Goal: Communication & Community: Ask a question

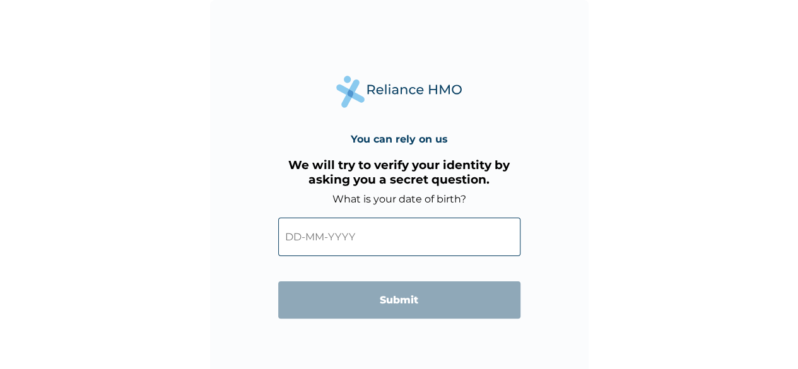
click at [316, 240] on input "text" at bounding box center [399, 237] width 242 height 38
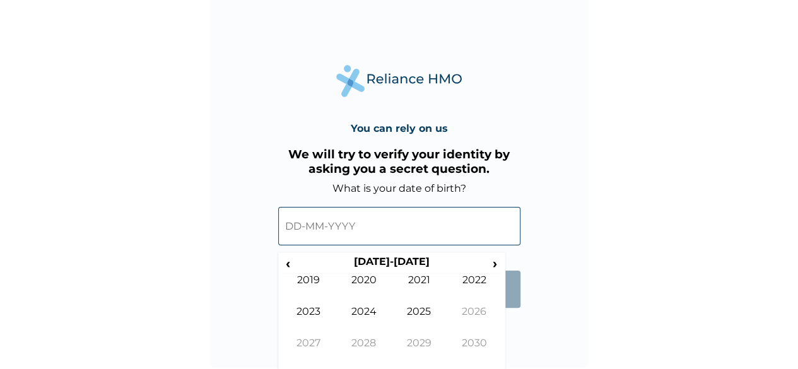
scroll to position [13, 0]
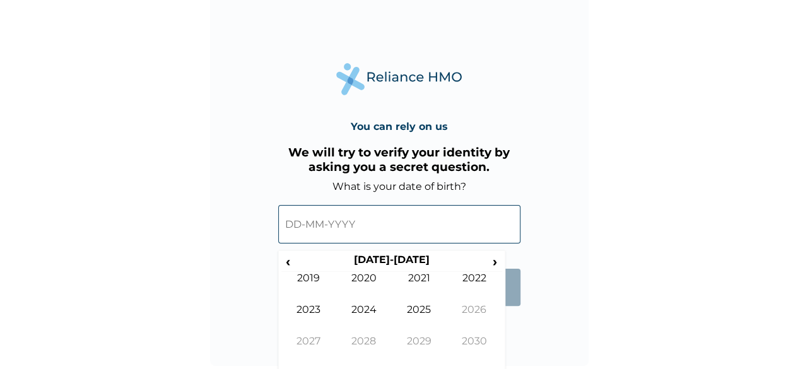
click at [341, 228] on input "text" at bounding box center [399, 224] width 242 height 38
click at [364, 223] on input "text" at bounding box center [399, 224] width 242 height 38
click at [493, 263] on span "›" at bounding box center [495, 261] width 14 height 16
click at [286, 262] on span "‹" at bounding box center [287, 261] width 13 height 16
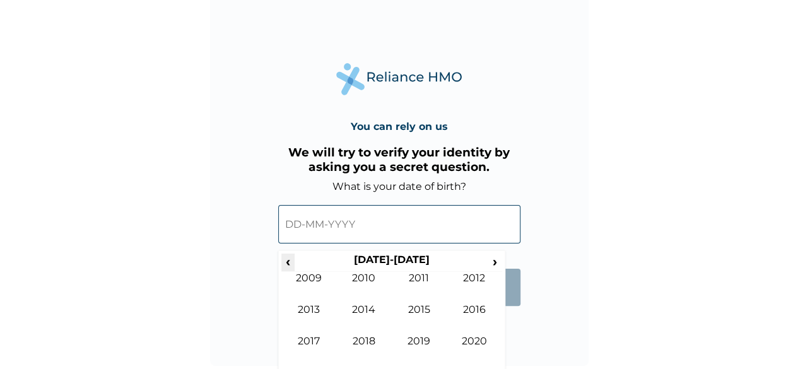
click at [286, 262] on span "‹" at bounding box center [287, 261] width 13 height 16
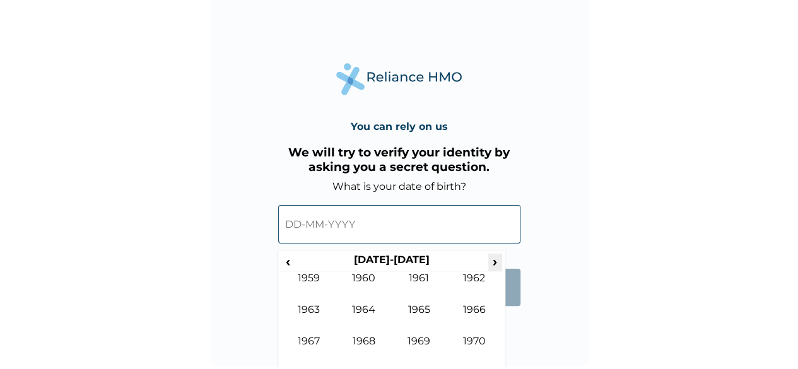
click at [492, 265] on span "›" at bounding box center [495, 261] width 14 height 16
click at [404, 257] on th "1970-1979" at bounding box center [391, 262] width 194 height 18
click at [420, 343] on td "1979" at bounding box center [419, 351] width 55 height 32
click at [323, 230] on input "text" at bounding box center [399, 224] width 242 height 38
click at [310, 228] on input "text" at bounding box center [399, 224] width 242 height 38
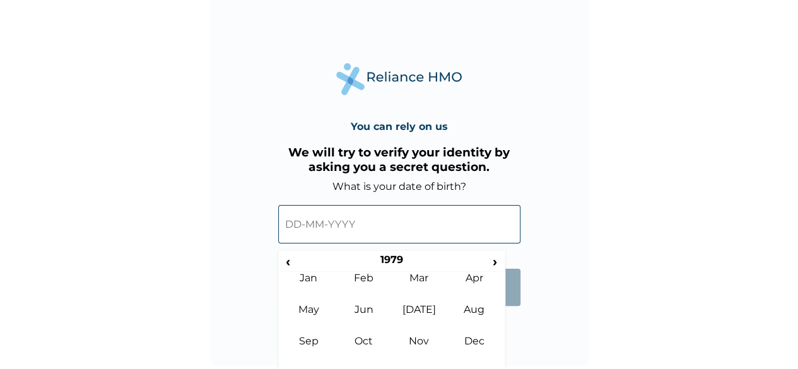
click at [310, 228] on input "text" at bounding box center [399, 224] width 242 height 38
click at [310, 340] on td "Sep" at bounding box center [308, 351] width 55 height 32
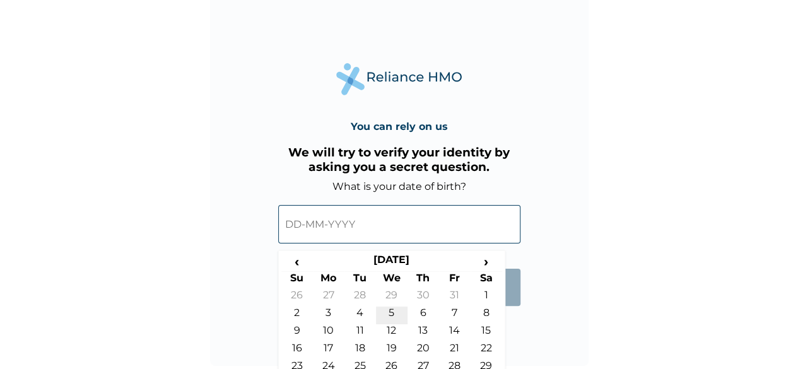
click at [385, 308] on td "5" at bounding box center [392, 315] width 32 height 18
type input "05-09-1979"
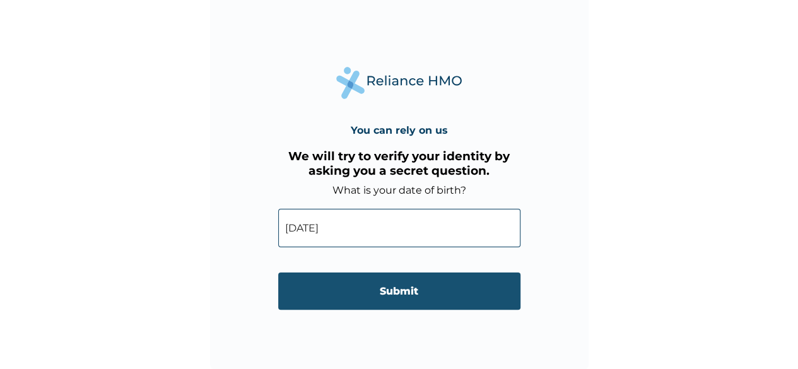
click at [392, 294] on input "Submit" at bounding box center [399, 290] width 242 height 37
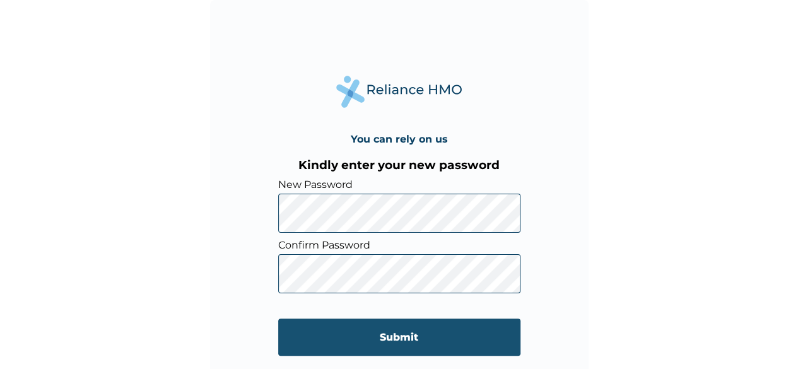
click at [380, 336] on input "Submit" at bounding box center [399, 336] width 242 height 37
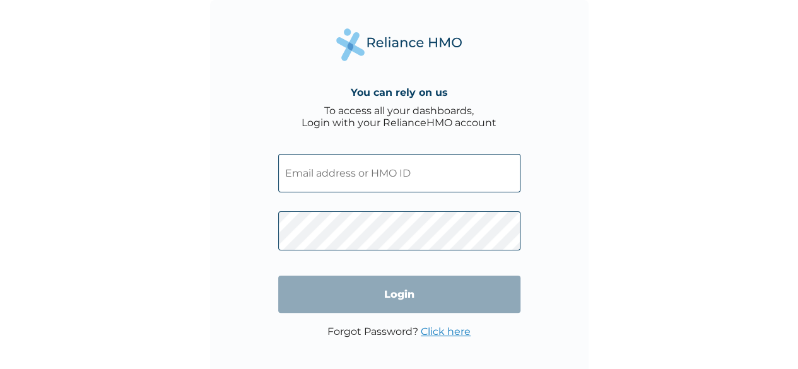
click at [441, 170] on input "text" at bounding box center [399, 173] width 242 height 38
type input "soefefo@yahoo.com"
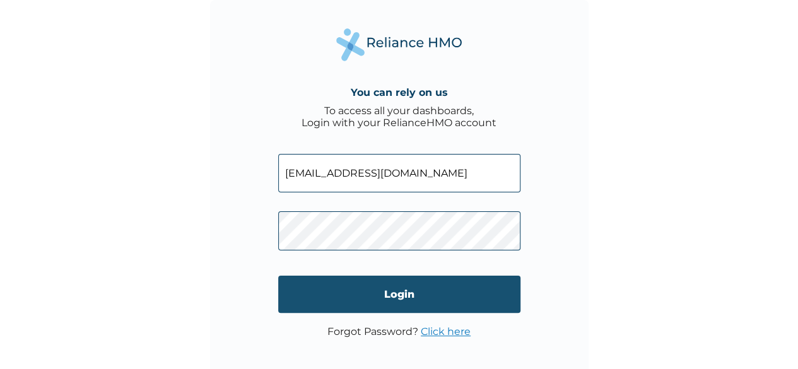
click at [411, 296] on input "Login" at bounding box center [399, 294] width 242 height 37
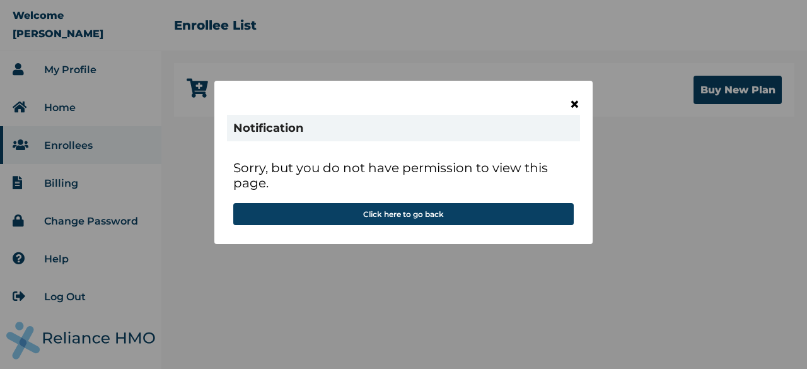
click at [574, 102] on span "×" at bounding box center [574, 103] width 11 height 21
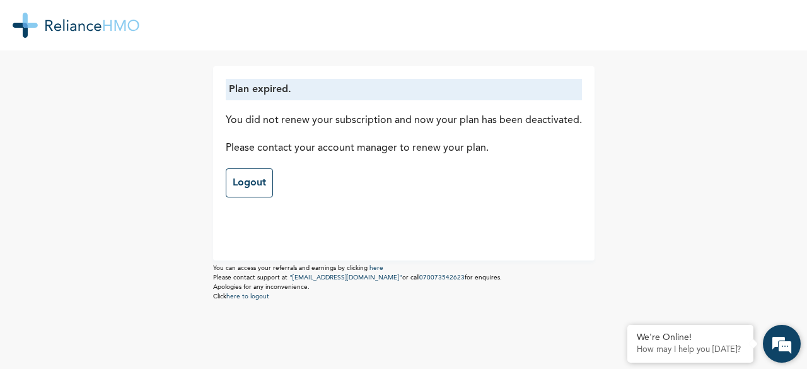
click at [778, 345] on em at bounding box center [782, 344] width 34 height 34
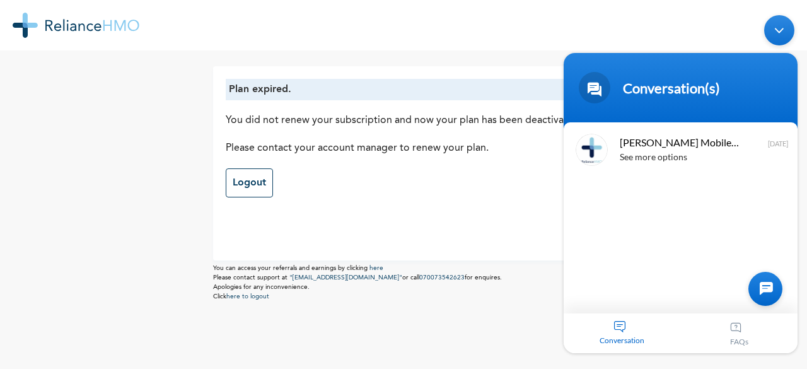
click at [607, 181] on div "[PERSON_NAME] Mobile Assistant 1 See more options [DATE]" at bounding box center [681, 217] width 234 height 191
click at [605, 177] on div "[PERSON_NAME] Mobile Assistant 1 See more options [DATE]" at bounding box center [681, 217] width 234 height 191
click at [614, 291] on div "[PERSON_NAME] Mobile Assistant 1 See more options [DATE]" at bounding box center [681, 217] width 234 height 191
click at [618, 337] on span "Conversation" at bounding box center [622, 339] width 117 height 9
click at [619, 202] on div "[PERSON_NAME] Mobile Assistant 1 See more options [DATE]" at bounding box center [681, 217] width 234 height 191
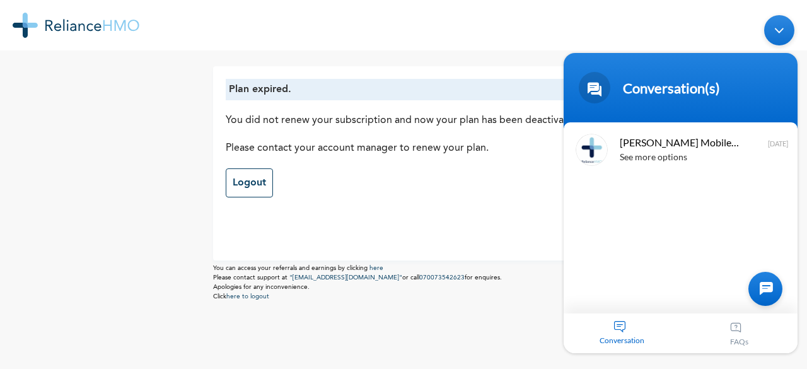
click at [617, 186] on div "[PERSON_NAME] Mobile Assistant 1 See more options [DATE]" at bounding box center [681, 217] width 234 height 191
click at [598, 79] on span at bounding box center [595, 88] width 32 height 32
click at [697, 141] on span "[PERSON_NAME] Mobile Assistant 1" at bounding box center [679, 142] width 119 height 17
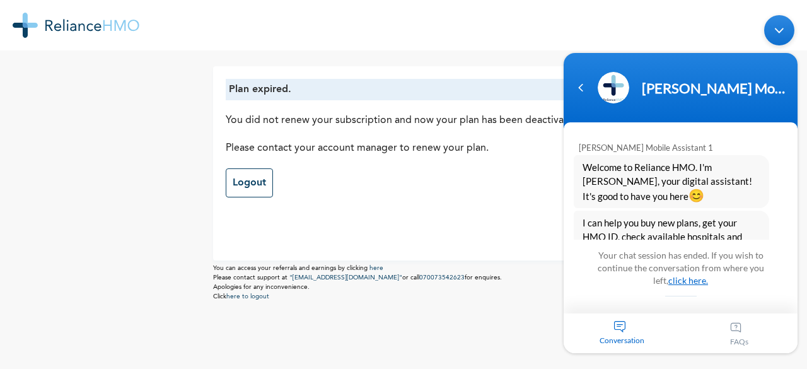
click at [677, 282] on link "click here." at bounding box center [688, 280] width 40 height 11
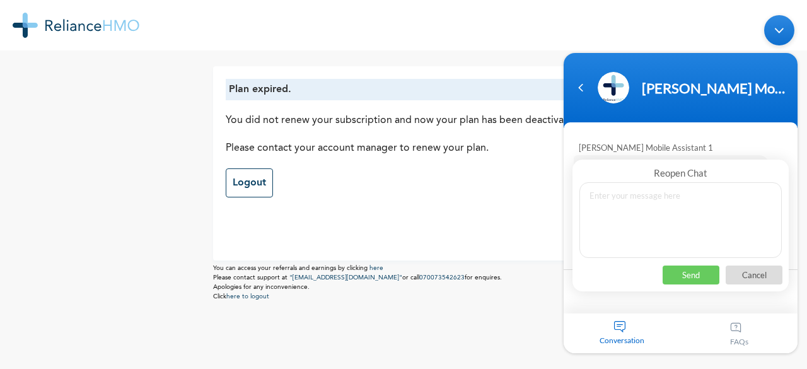
scroll to position [277, 0]
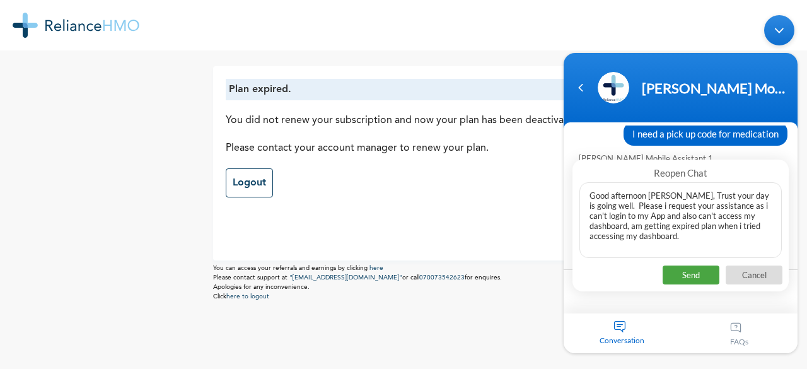
type textarea "Good afternoon [PERSON_NAME], Trust your day is going well. Please i request yo…"
click at [690, 276] on p "Send" at bounding box center [691, 274] width 57 height 19
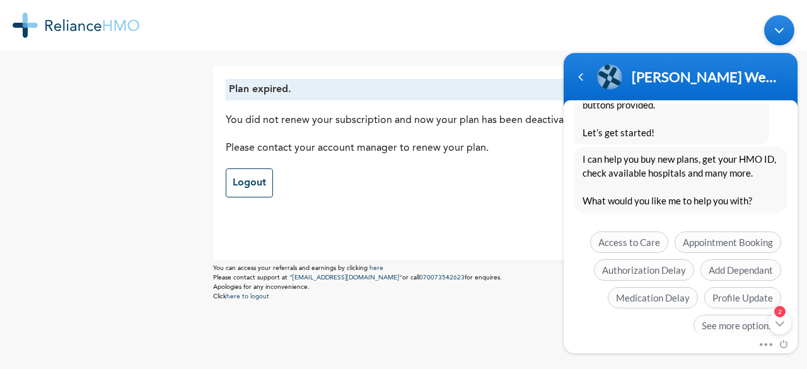
scroll to position [870, 0]
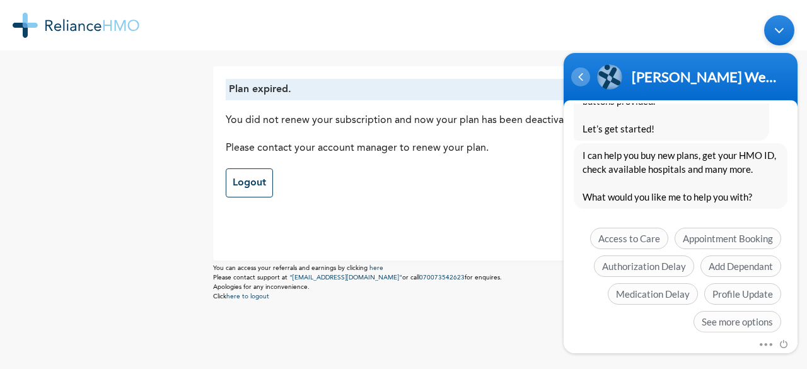
click at [585, 81] on div "Navigation go back" at bounding box center [580, 76] width 19 height 19
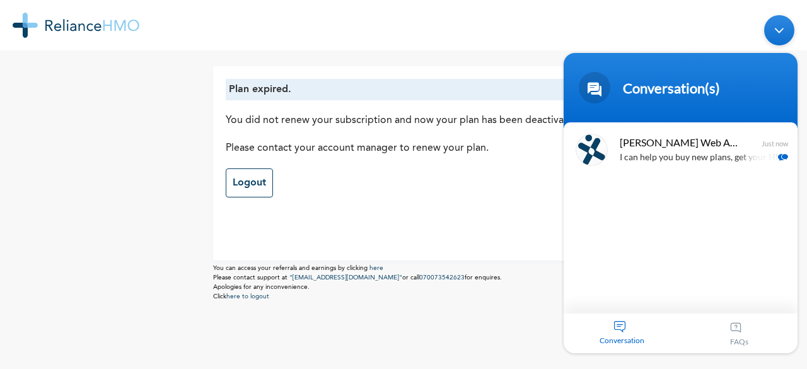
drag, startPoint x: 783, startPoint y: 33, endPoint x: 1341, endPoint y: 45, distance: 557.5
click at [783, 33] on div "Minimize live chat window" at bounding box center [779, 30] width 30 height 30
